Goal: Find specific page/section: Find specific page/section

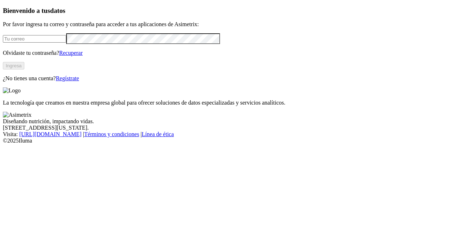
type input "[PERSON_NAME][EMAIL_ADDRESS][PERSON_NAME][DOMAIN_NAME]"
click at [24, 69] on button "Ingresa" at bounding box center [13, 66] width 21 height 8
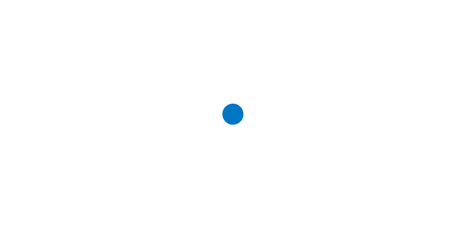
click at [227, 147] on icon at bounding box center [232, 113] width 72 height 72
